Goal: Obtain resource: Obtain resource

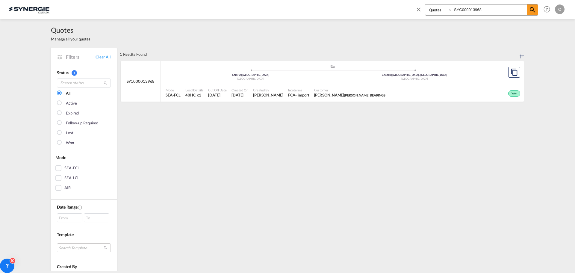
select select "Shipments"
click at [425, 4] on select "Bookings Quotes Enquiries" at bounding box center [439, 9] width 28 height 11
drag, startPoint x: 485, startPoint y: 10, endPoint x: 424, endPoint y: 13, distance: 61.8
click at [424, 13] on div "Bookings Quotes Enquiries SYC000013968" at bounding box center [476, 11] width 123 height 14
paste input "2648"
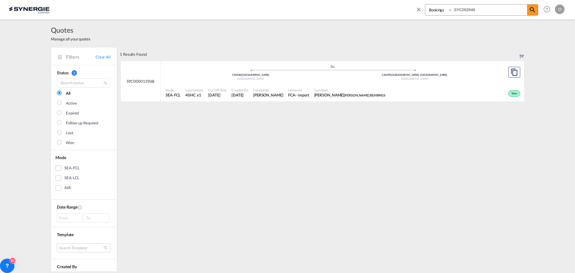
type input "SYC002648"
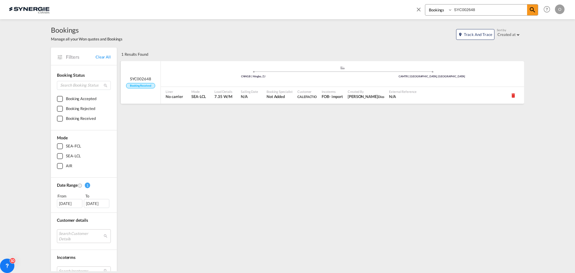
click at [310, 98] on span "CALEFACTIO" at bounding box center [306, 97] width 19 height 4
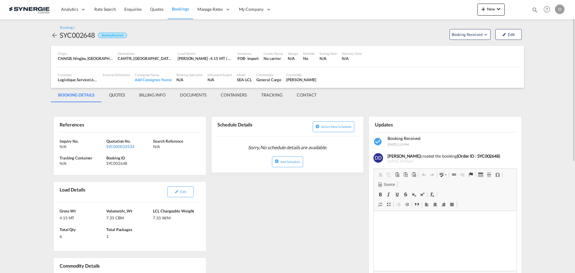
click at [118, 146] on div "SYC000013534" at bounding box center [128, 146] width 45 height 5
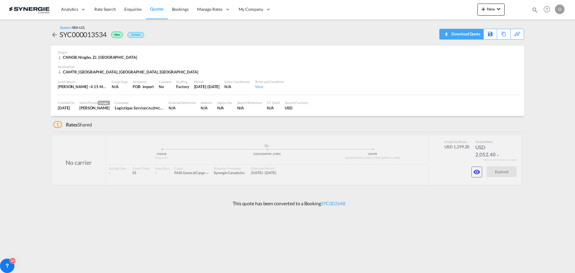
click at [476, 34] on div "Download Quote" at bounding box center [465, 34] width 31 height 10
click at [473, 173] on button "button" at bounding box center [476, 172] width 11 height 11
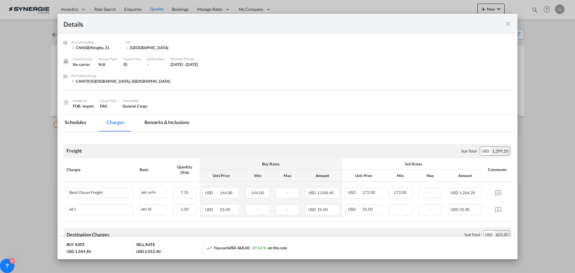
drag, startPoint x: 161, startPoint y: 118, endPoint x: 263, endPoint y: 134, distance: 103.6
click at [161, 118] on md-tab-item "Remarks & Inclusions" at bounding box center [166, 123] width 59 height 16
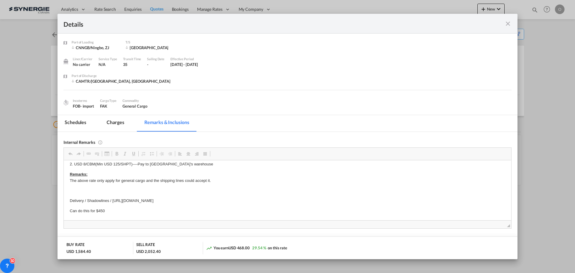
click at [511, 25] on md-icon "icon-close fg-AAA8AD m-0 cursor" at bounding box center [507, 23] width 7 height 7
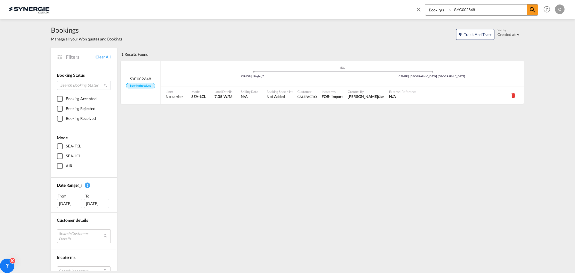
drag, startPoint x: 475, startPoint y: 9, endPoint x: 381, endPoint y: 9, distance: 93.7
click at [381, 9] on div "Bookings Quotes Enquiries SYC002648 Help Resources Product Release O My Profile…" at bounding box center [287, 9] width 557 height 19
click at [434, 9] on select "Bookings Quotes Enquiries" at bounding box center [439, 9] width 28 height 11
select select "Quotes"
click at [425, 4] on select "Bookings Quotes Enquiries" at bounding box center [439, 9] width 28 height 11
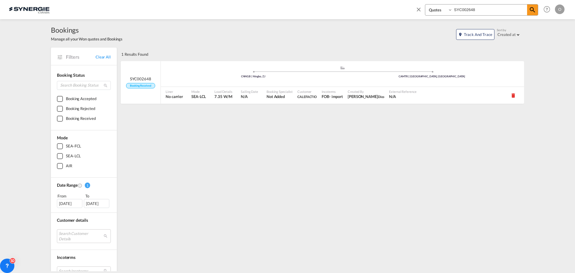
paste input "0012997"
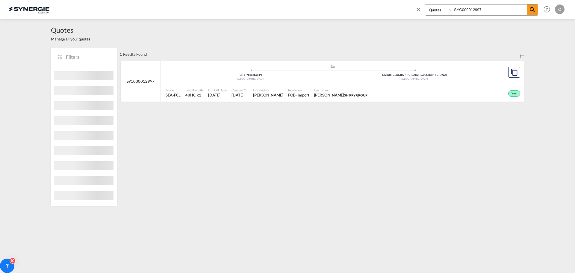
click at [344, 94] on span "SHIRRY GROUP" at bounding box center [355, 95] width 23 height 4
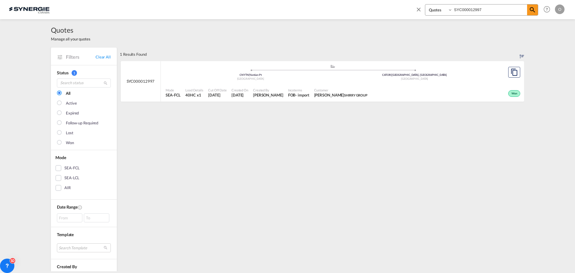
drag, startPoint x: 486, startPoint y: 8, endPoint x: 429, endPoint y: 12, distance: 57.9
click at [429, 12] on div "Bookings Quotes Enquiries SYC000012997" at bounding box center [481, 9] width 113 height 11
paste input "4081"
click at [283, 94] on span "[PERSON_NAME]" at bounding box center [268, 94] width 30 height 5
drag, startPoint x: 493, startPoint y: 12, endPoint x: 400, endPoint y: 12, distance: 93.4
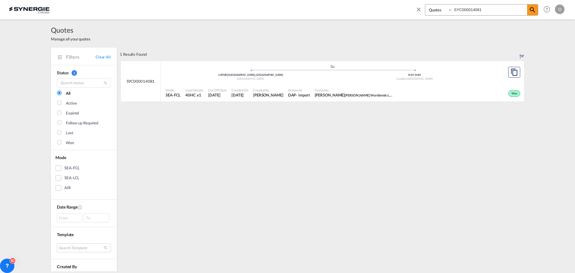
click at [400, 12] on div "Bookings Quotes Enquiries SYC000014081 Help Resources Product Release O My Prof…" at bounding box center [287, 9] width 557 height 19
paste input "17"
type input "SYC000014017"
click at [349, 89] on span "Customer" at bounding box center [340, 90] width 52 height 4
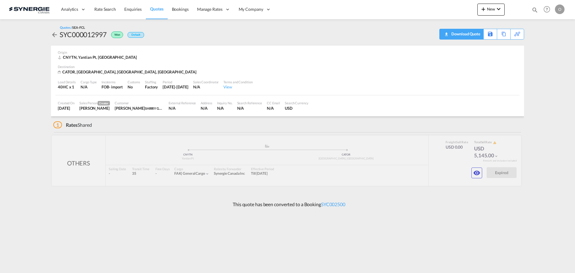
click at [474, 34] on div "Download Quote" at bounding box center [465, 34] width 31 height 10
click at [479, 175] on md-icon "icon-eye" at bounding box center [476, 172] width 7 height 7
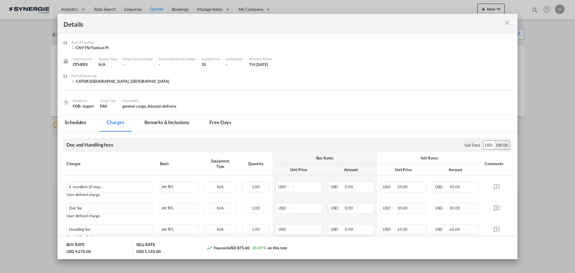
click at [155, 120] on md-tab-item "Remarks & Inclusions" at bounding box center [166, 123] width 59 height 16
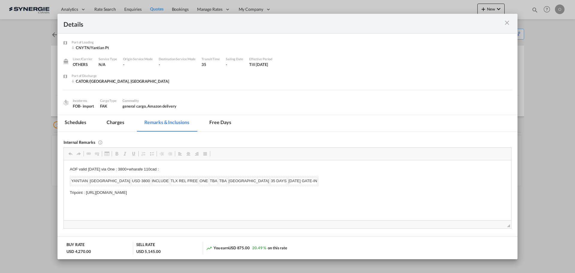
drag, startPoint x: 86, startPoint y: 193, endPoint x: 164, endPoint y: 193, distance: 77.3
drag, startPoint x: 251, startPoint y: 192, endPoint x: 86, endPoint y: 191, distance: 165.0
click at [86, 191] on p "Tripoint : https://app.frontapp.com/open/msg_1g64wxvz?key=6WAUp7O687U0FFf_a9Ywy…" at bounding box center [287, 192] width 435 height 6
copy p "https://app.frontapp.com/open/msg_1g64wxvz?key=6WAUp7O687U0FFf_a9YwyASplfauQYp8"
click at [117, 122] on md-tab-item "Charges" at bounding box center [115, 123] width 32 height 16
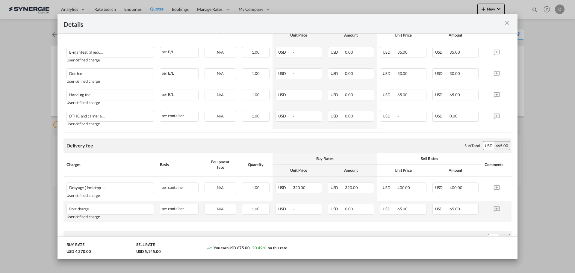
scroll to position [254, 0]
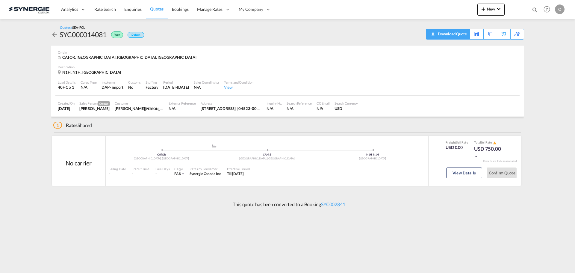
click at [460, 35] on div "Download Quote" at bounding box center [451, 34] width 31 height 10
click at [468, 172] on button "View Details" at bounding box center [464, 172] width 36 height 11
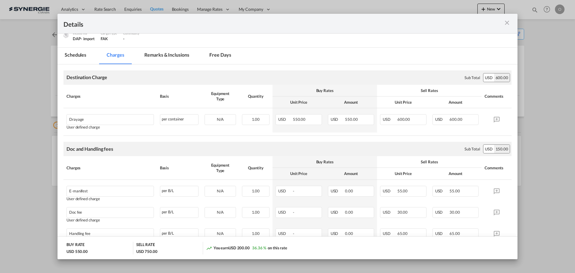
scroll to position [90, 0]
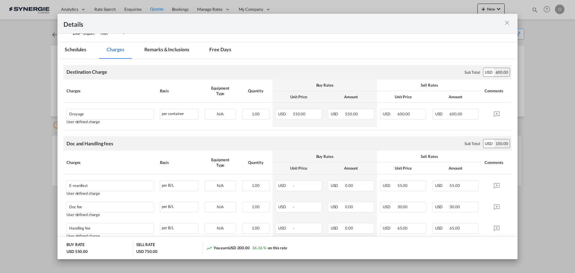
click at [157, 52] on md-tab-item "Remarks & Inclusions" at bounding box center [166, 50] width 59 height 16
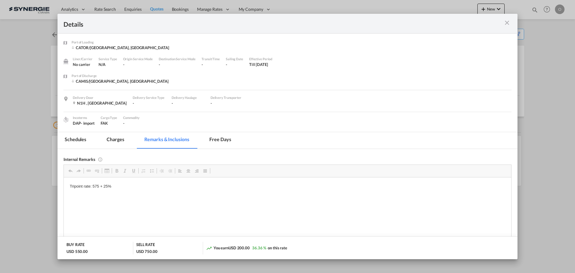
scroll to position [0, 0]
click at [510, 20] on div "Port of Loading ..." at bounding box center [489, 23] width 45 height 7
click at [509, 22] on md-icon "icon-close m-3 fg-AAA8AD cursor" at bounding box center [506, 22] width 7 height 7
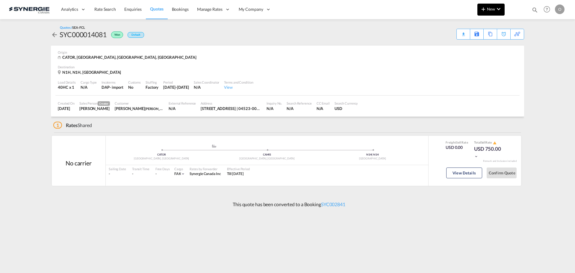
click at [497, 10] on md-icon "icon-chevron-down" at bounding box center [498, 8] width 7 height 7
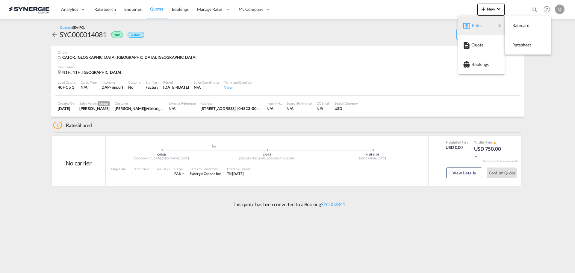
click at [341, 6] on md-backdrop at bounding box center [287, 136] width 575 height 273
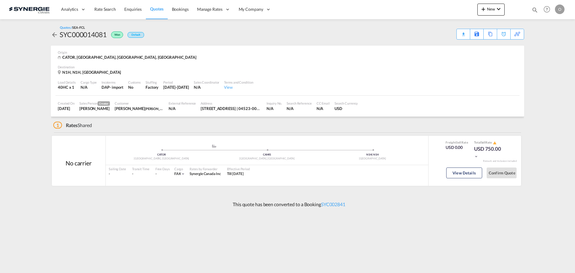
click at [536, 8] on md-icon "icon-magnify" at bounding box center [535, 10] width 7 height 7
click at [447, 12] on select "Bookings Quotes Enquiries" at bounding box center [439, 9] width 28 height 11
select select "Quotes"
click at [425, 4] on select "Bookings Quotes Enquiries" at bounding box center [439, 9] width 28 height 11
click at [474, 11] on input at bounding box center [490, 9] width 75 height 10
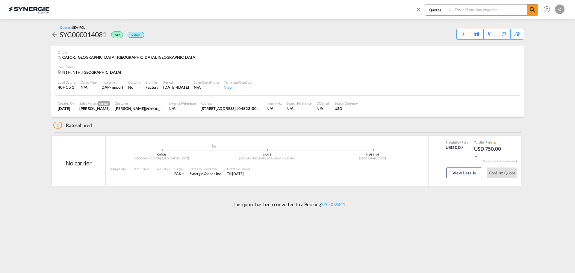
paste input "SYC000013666"
type input "SYC000013666"
click at [531, 11] on md-icon "icon-magnify" at bounding box center [532, 9] width 7 height 7
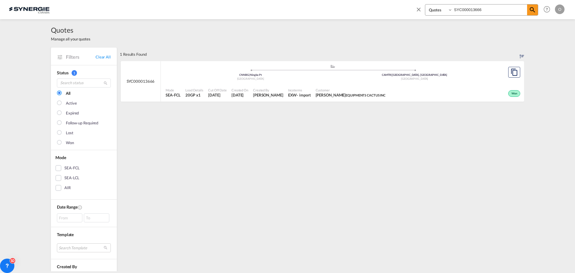
click at [265, 92] on span "Created By" at bounding box center [268, 90] width 30 height 4
click at [331, 93] on span "Christophe Charron EQUIPMENTS CACTUS INC" at bounding box center [351, 94] width 70 height 5
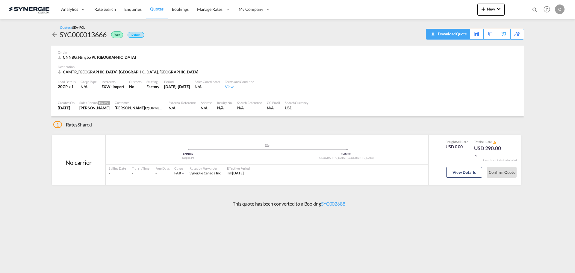
click at [460, 36] on div "Download Quote" at bounding box center [451, 34] width 31 height 10
click at [471, 173] on button "View Details" at bounding box center [464, 172] width 36 height 11
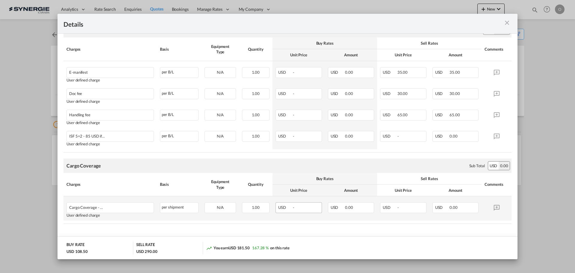
scroll to position [191, 0]
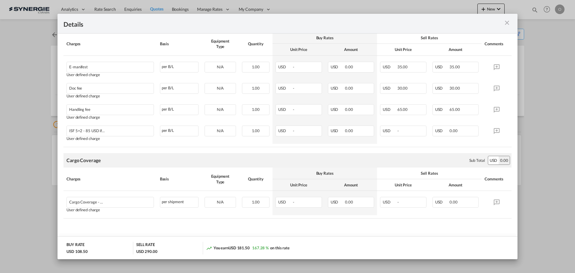
click at [505, 23] on md-icon "icon-close m-3 fg-AAA8AD cursor" at bounding box center [506, 22] width 7 height 7
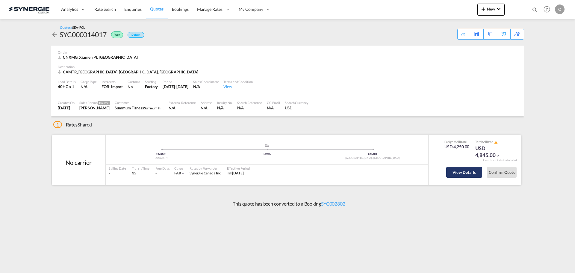
click at [460, 173] on button "View Details" at bounding box center [464, 172] width 36 height 11
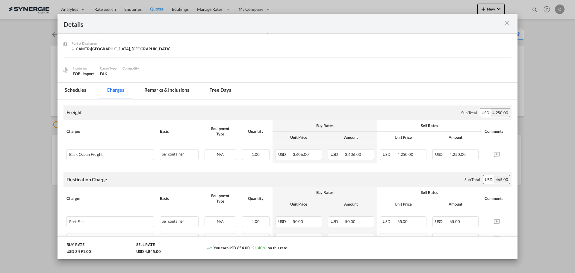
scroll to position [30, 0]
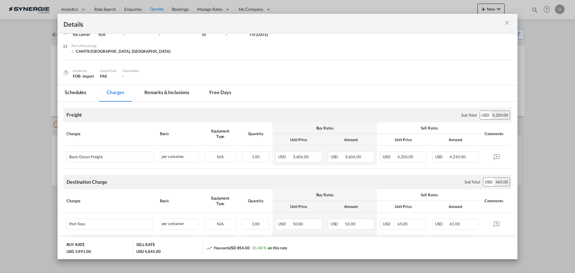
click at [163, 90] on md-tab-item "Remarks & Inclusions" at bounding box center [166, 93] width 59 height 16
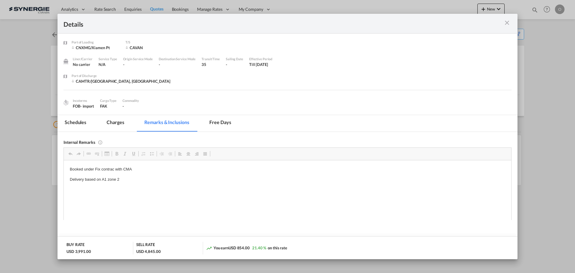
scroll to position [0, 0]
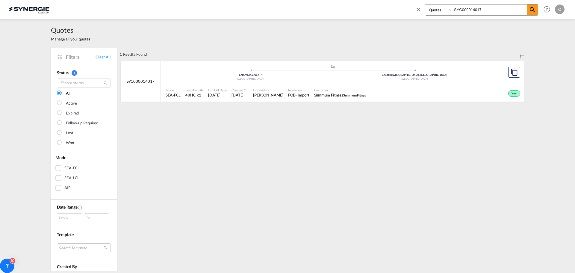
select select "Quotes"
drag, startPoint x: 493, startPoint y: 7, endPoint x: 428, endPoint y: 12, distance: 64.9
click at [428, 12] on div "Bookings Quotes Enquiries SYC000014017" at bounding box center [481, 9] width 113 height 11
paste input "3925-A"
type input "SYC000013925-A"
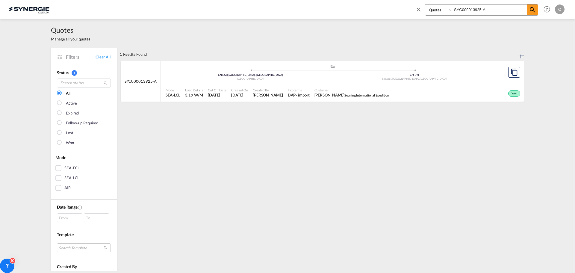
click at [361, 93] on span "Soaring International Spedition" at bounding box center [366, 95] width 45 height 4
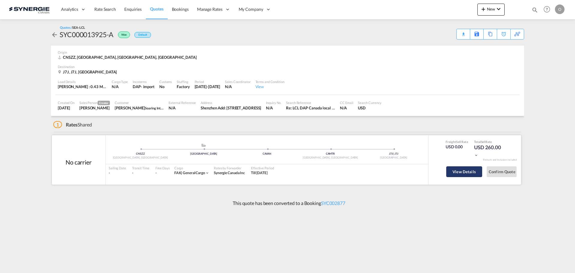
click at [467, 172] on button "View Details" at bounding box center [464, 171] width 36 height 11
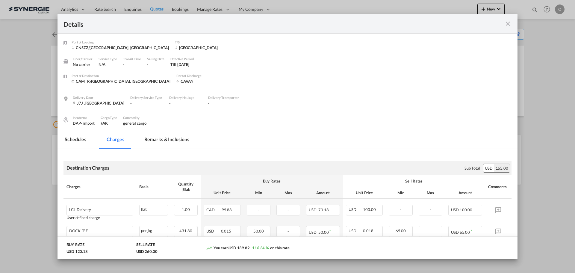
click at [506, 25] on md-icon "icon-close fg-AAA8AD m-0 cursor" at bounding box center [507, 23] width 7 height 7
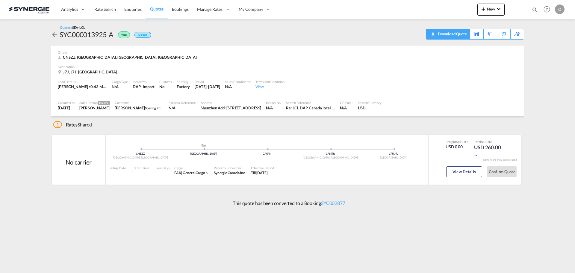
click at [460, 34] on div "Download Quote" at bounding box center [451, 34] width 31 height 10
